Goal: Navigation & Orientation: Find specific page/section

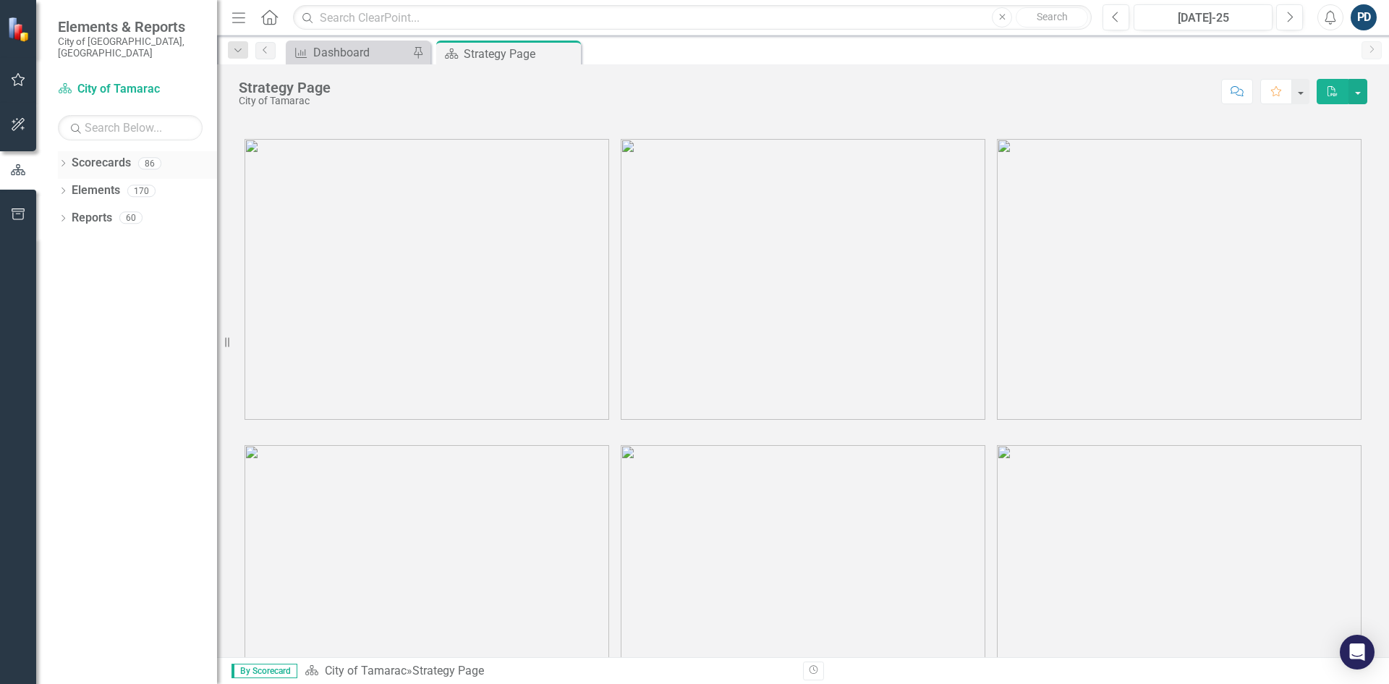
click at [61, 161] on icon "Dropdown" at bounding box center [63, 165] width 10 height 8
click at [72, 186] on icon "Dropdown" at bounding box center [70, 190] width 11 height 9
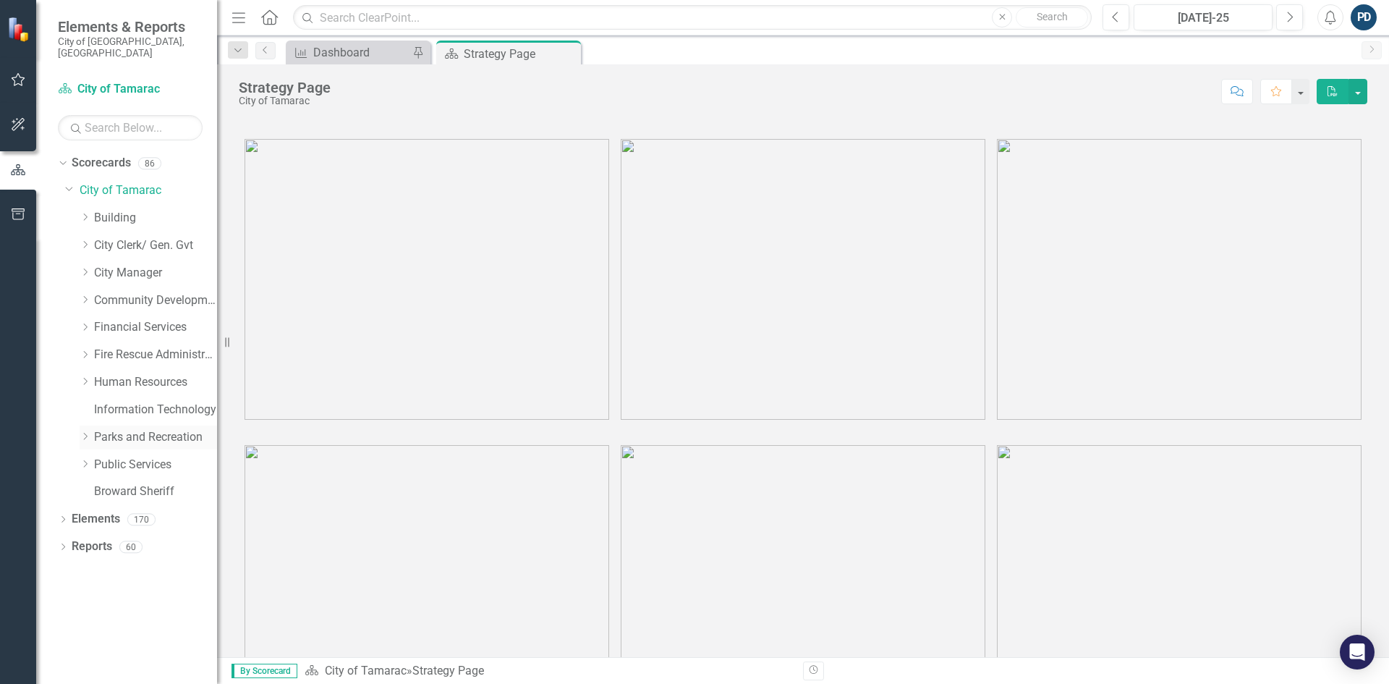
click at [85, 432] on icon "Dropdown" at bounding box center [85, 436] width 11 height 9
click at [99, 624] on icon at bounding box center [100, 627] width 4 height 7
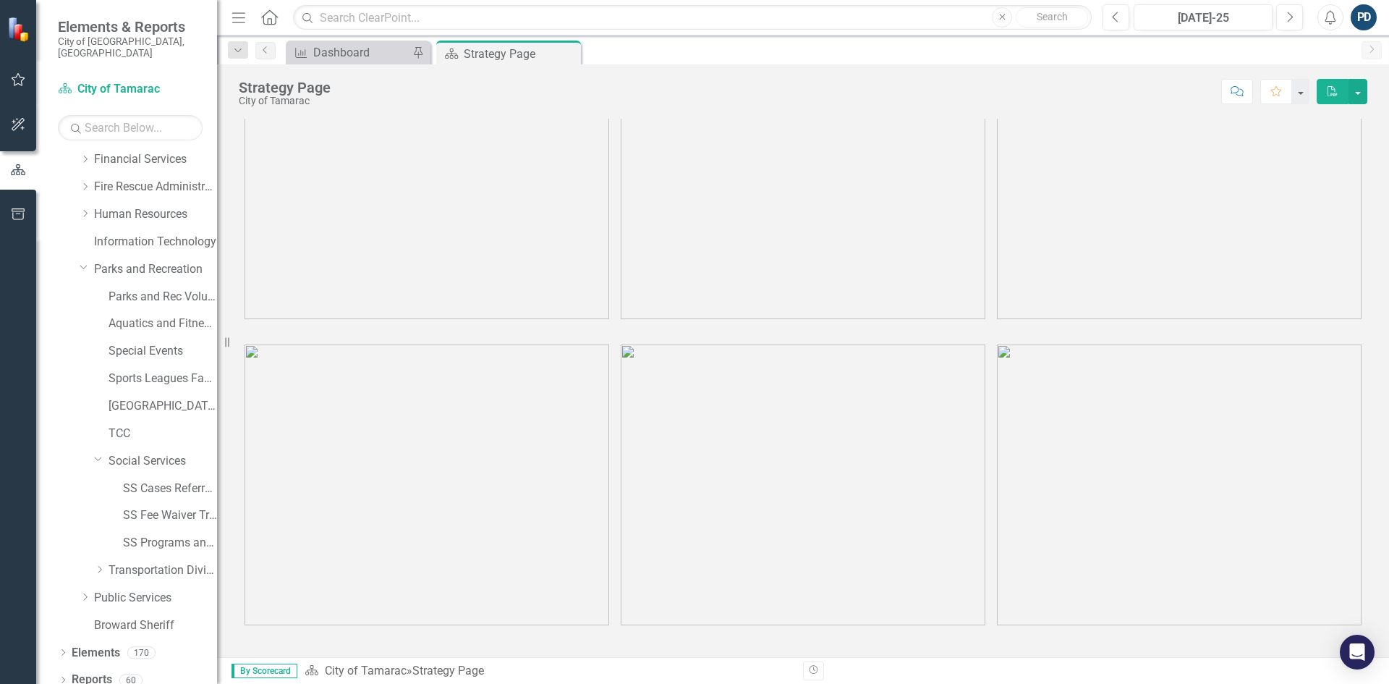
scroll to position [103, 0]
click at [123, 453] on link "Social Services" at bounding box center [163, 461] width 109 height 17
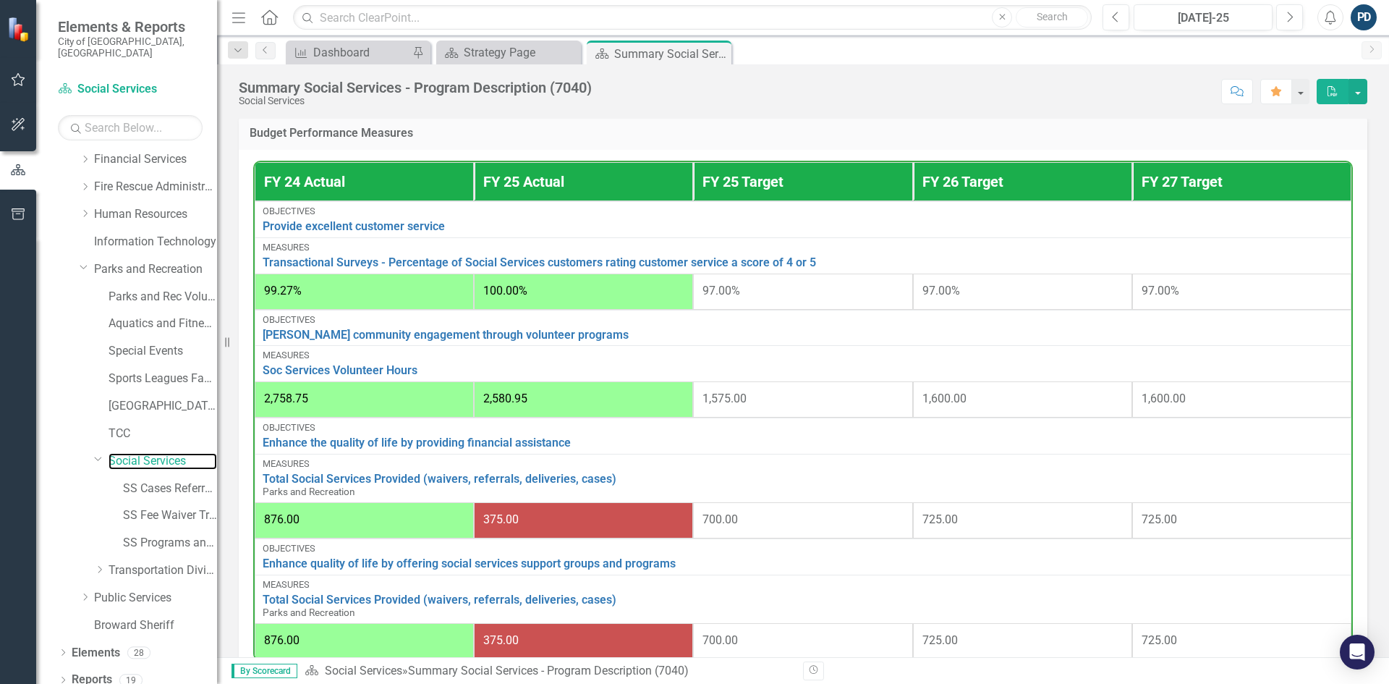
scroll to position [1085, 0]
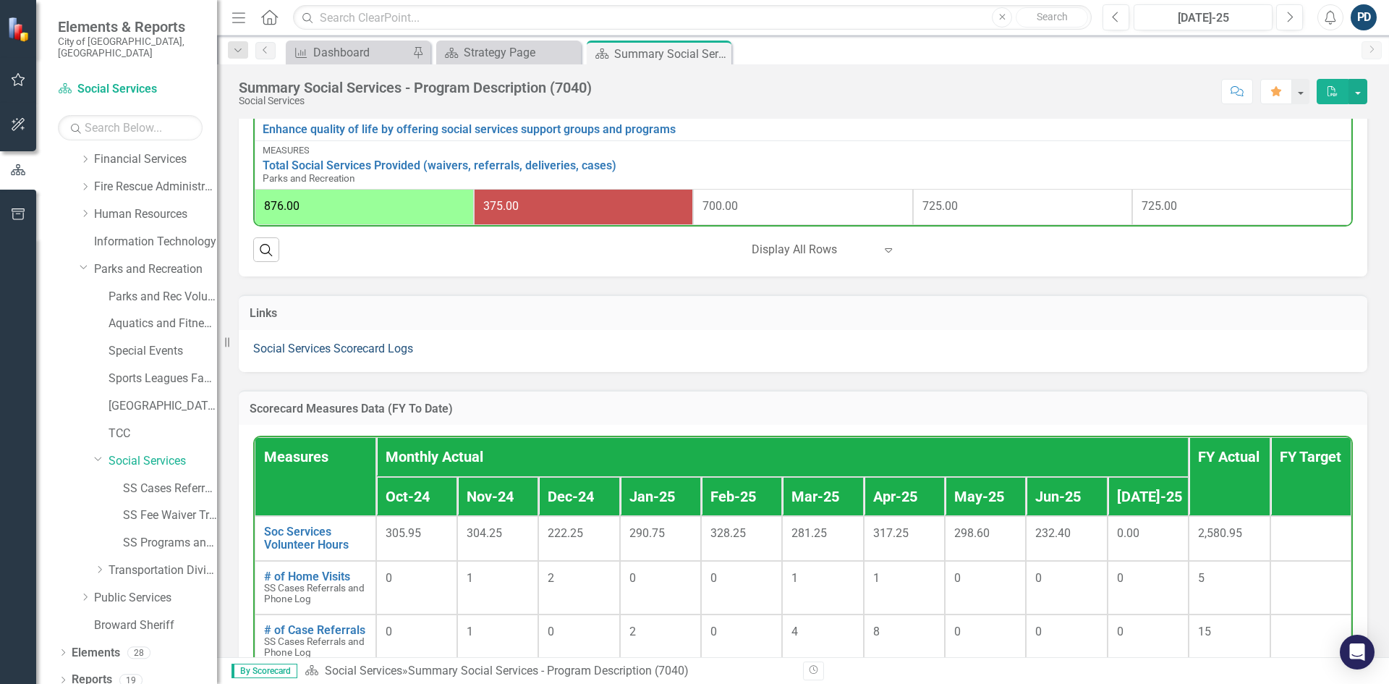
click at [341, 355] on link "Social Services Scorecard Logs" at bounding box center [333, 348] width 160 height 14
